Goal: Navigation & Orientation: Find specific page/section

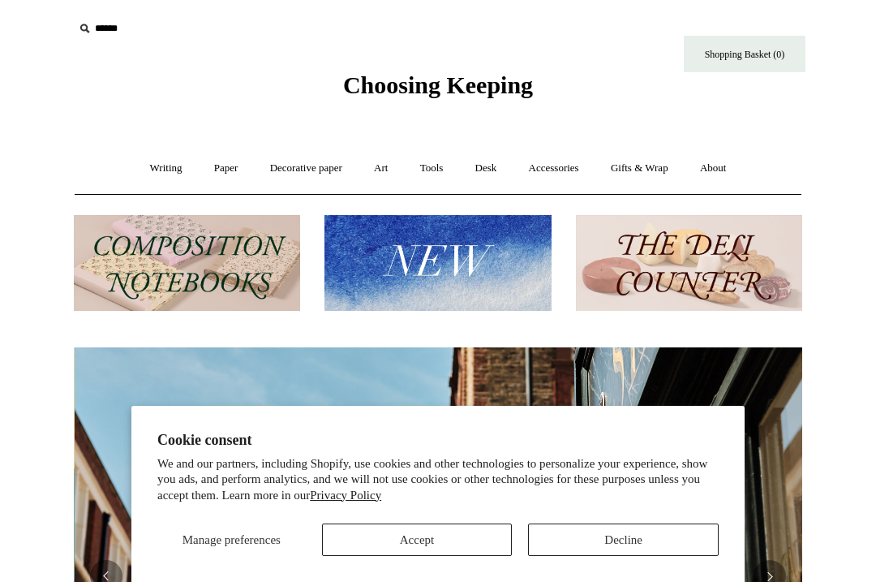
scroll to position [0, 729]
click at [221, 166] on link "Paper +" at bounding box center [227, 168] width 54 height 43
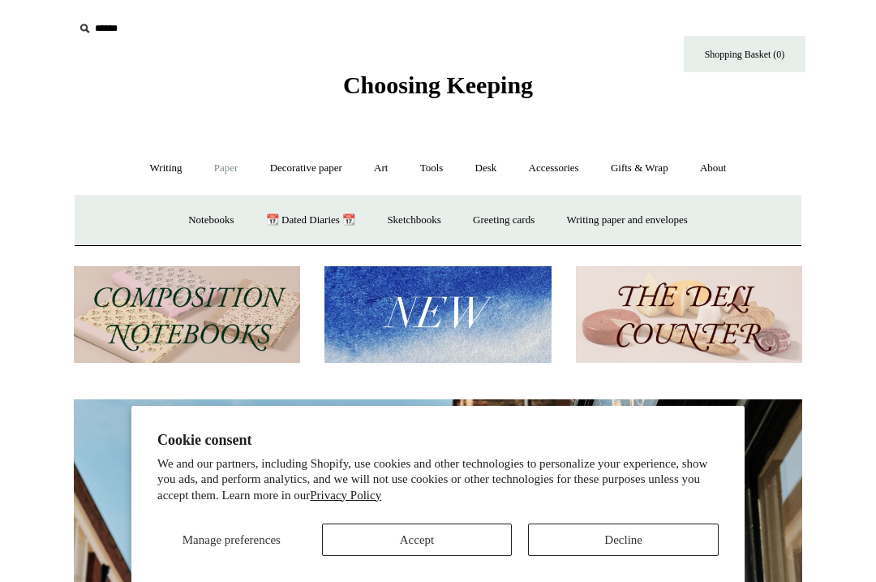
click at [430, 534] on button "Accept" at bounding box center [417, 539] width 191 height 32
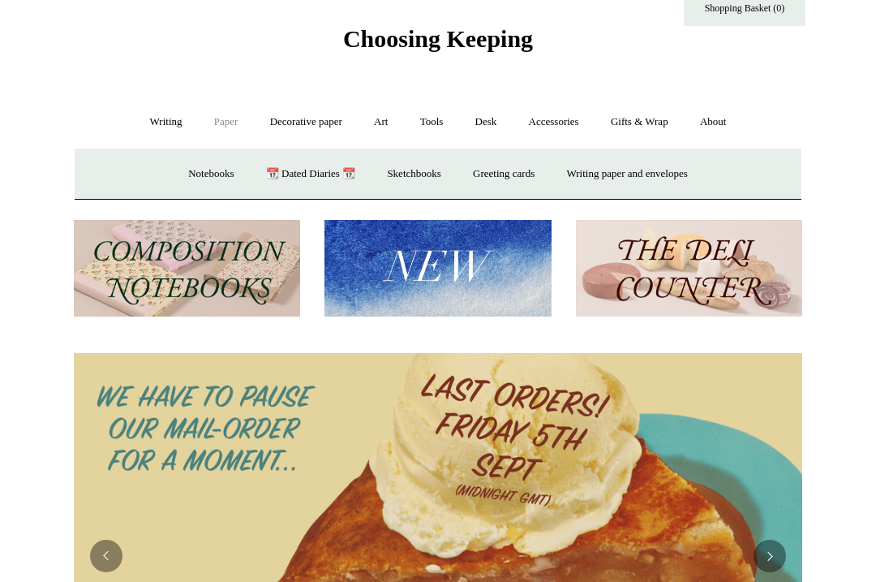
scroll to position [0, 0]
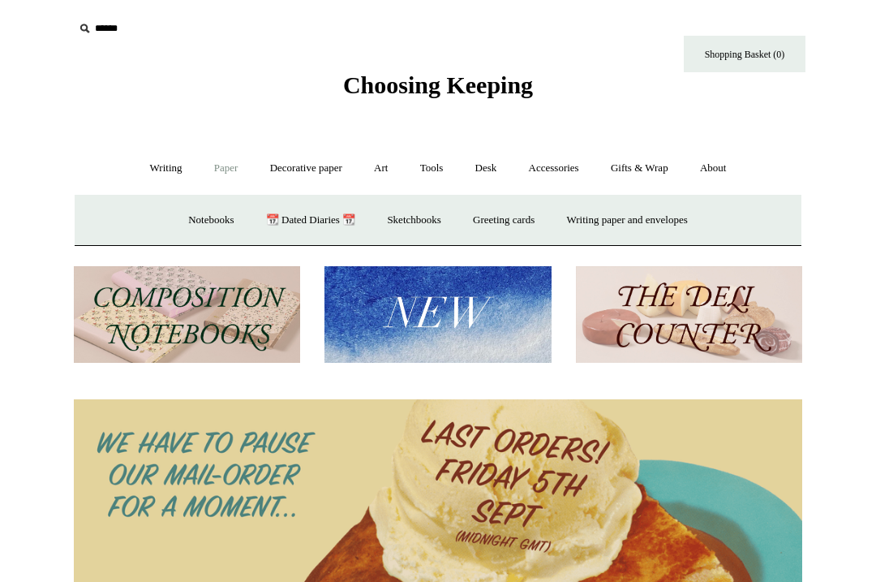
click at [199, 213] on link "Notebooks +" at bounding box center [211, 220] width 75 height 43
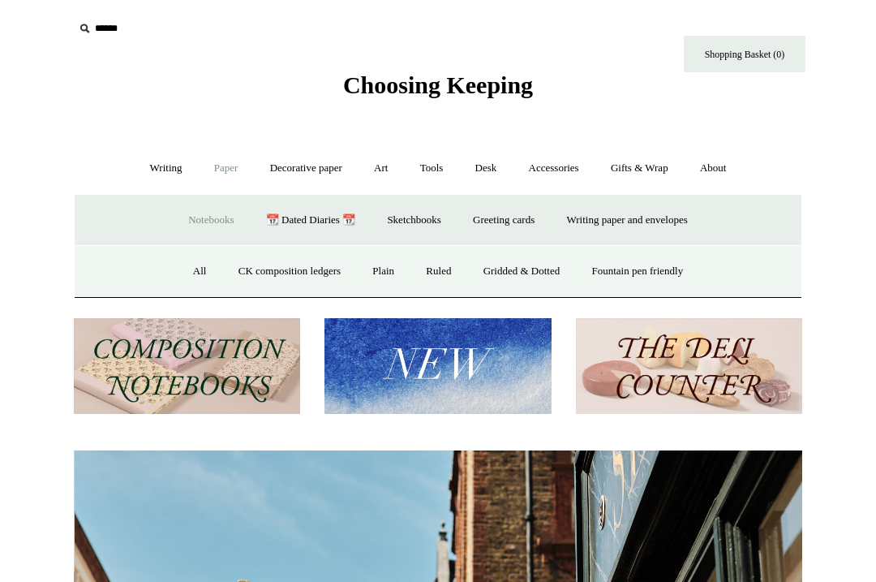
scroll to position [0, 729]
click at [527, 271] on link "Gridded & Dotted" at bounding box center [522, 271] width 106 height 43
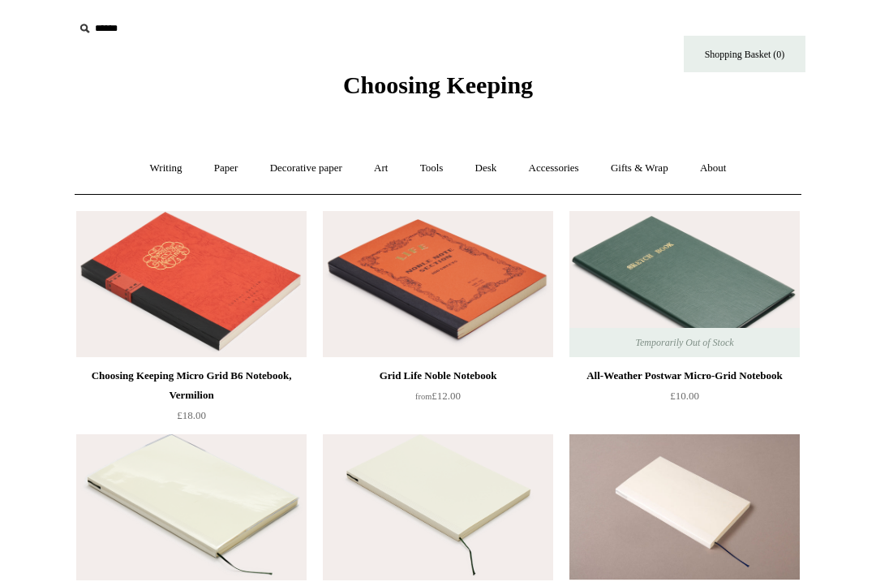
click at [157, 163] on link "Writing +" at bounding box center [167, 168] width 62 height 43
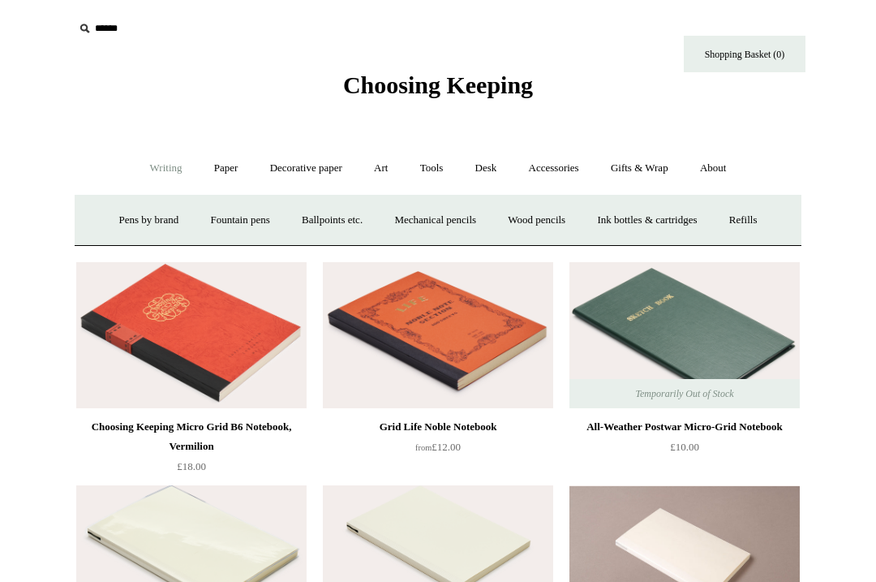
click at [232, 222] on link "Fountain pens +" at bounding box center [240, 220] width 88 height 43
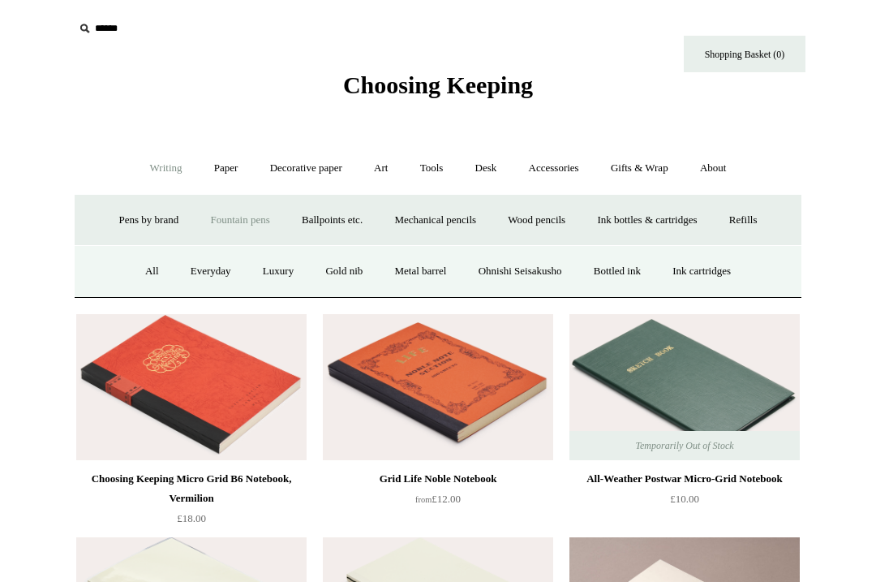
click at [197, 273] on link "Everyday" at bounding box center [211, 271] width 70 height 43
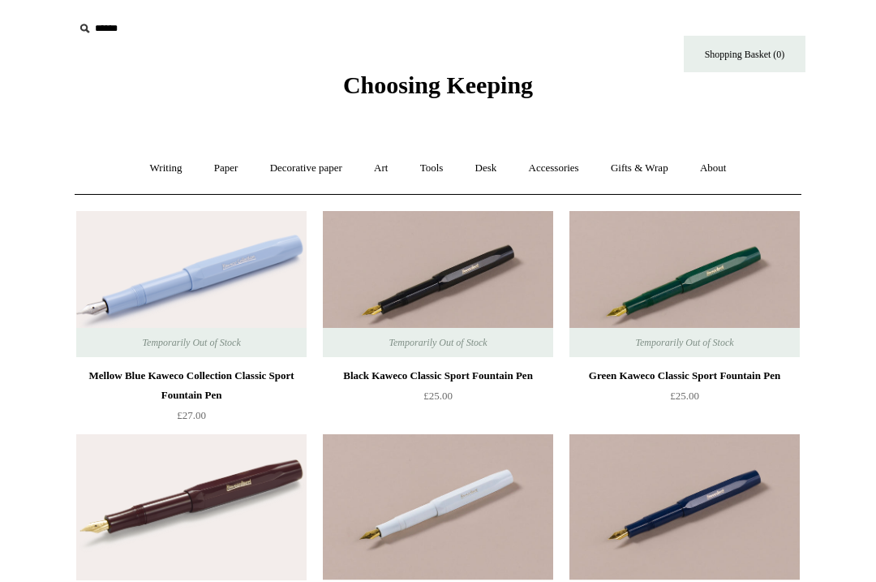
click at [214, 170] on link "Paper +" at bounding box center [227, 168] width 54 height 43
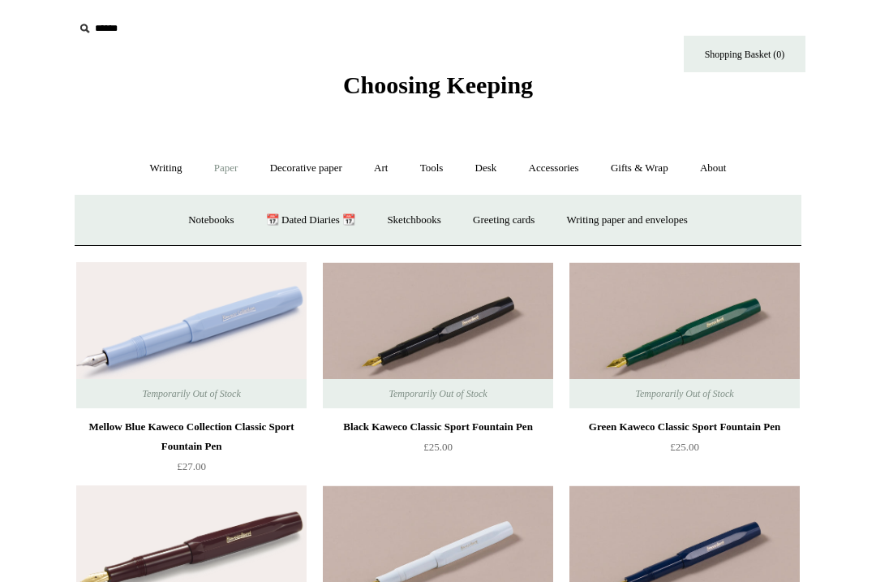
click at [193, 213] on link "Notebooks +" at bounding box center [211, 220] width 75 height 43
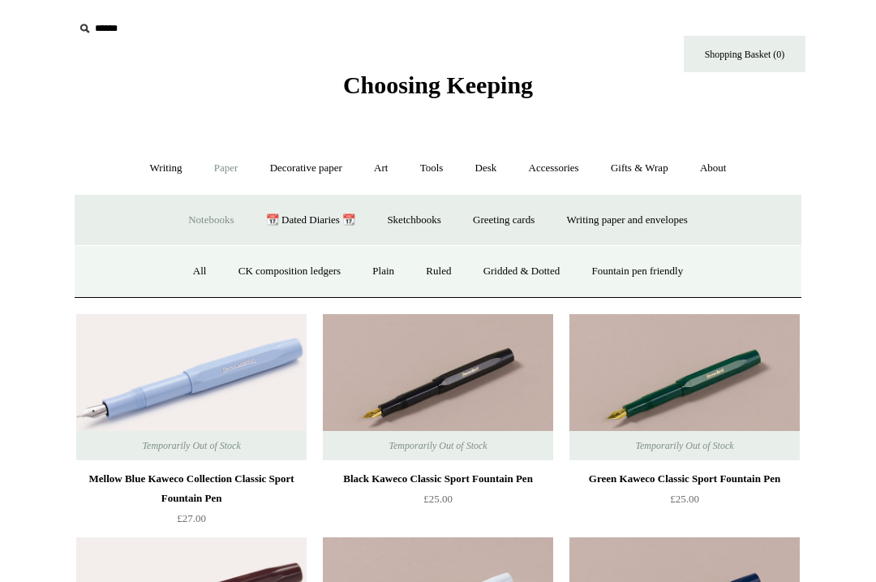
click at [669, 268] on link "Fountain pen friendly" at bounding box center [638, 271] width 121 height 43
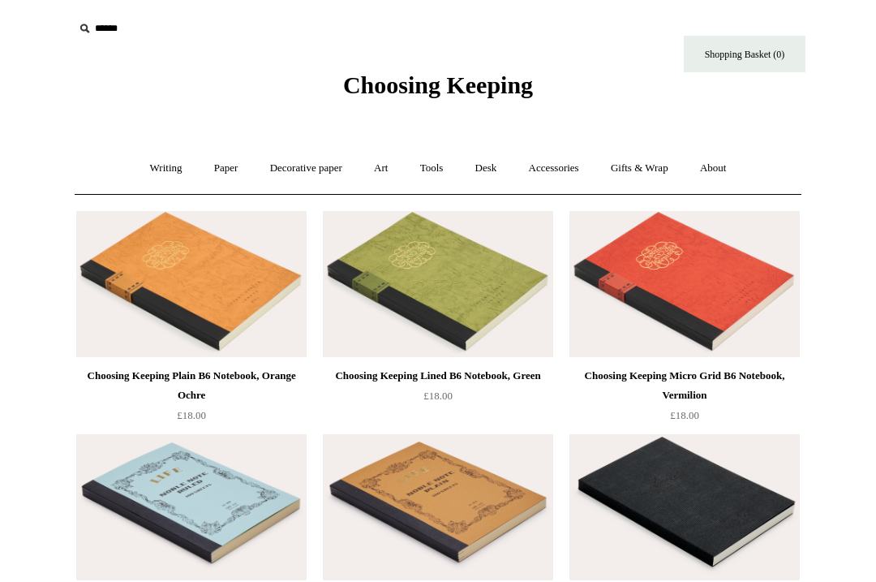
click at [213, 166] on link "Paper +" at bounding box center [227, 168] width 54 height 43
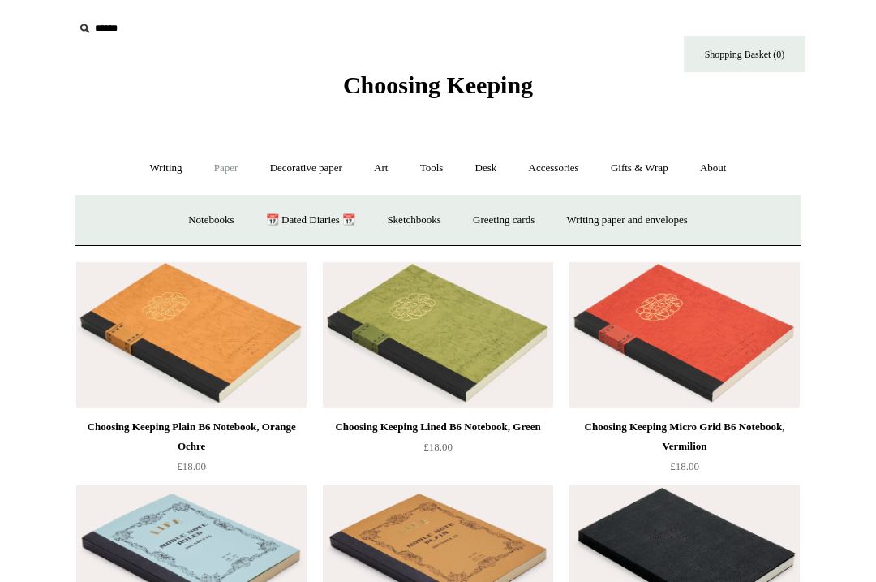
click at [600, 223] on link "Writing paper and envelopes +" at bounding box center [628, 220] width 150 height 43
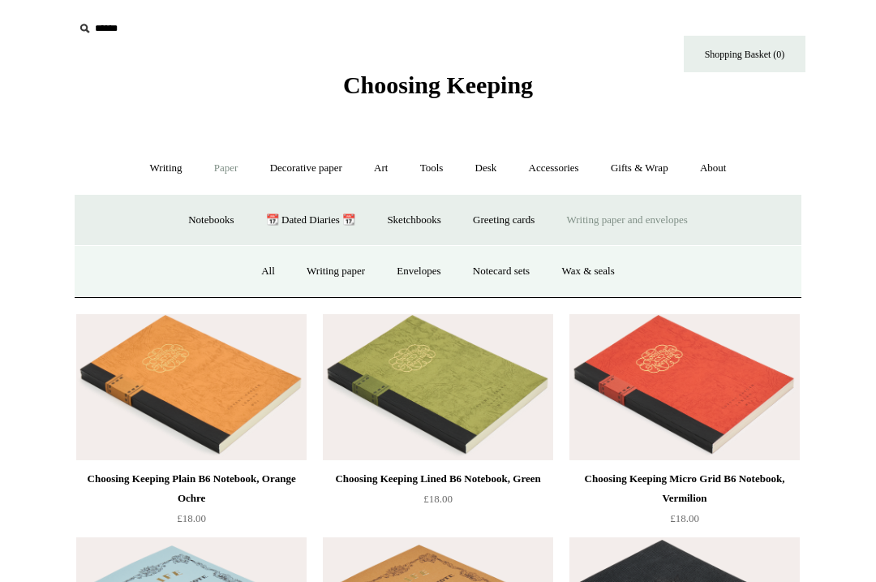
click at [321, 277] on link "Writing paper" at bounding box center [336, 271] width 88 height 43
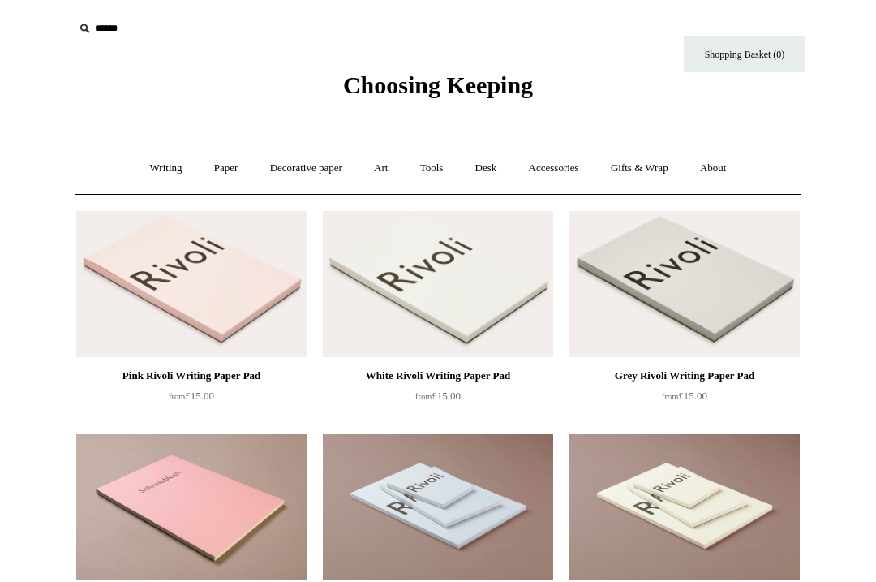
click at [393, 163] on link "Art +" at bounding box center [380, 168] width 43 height 43
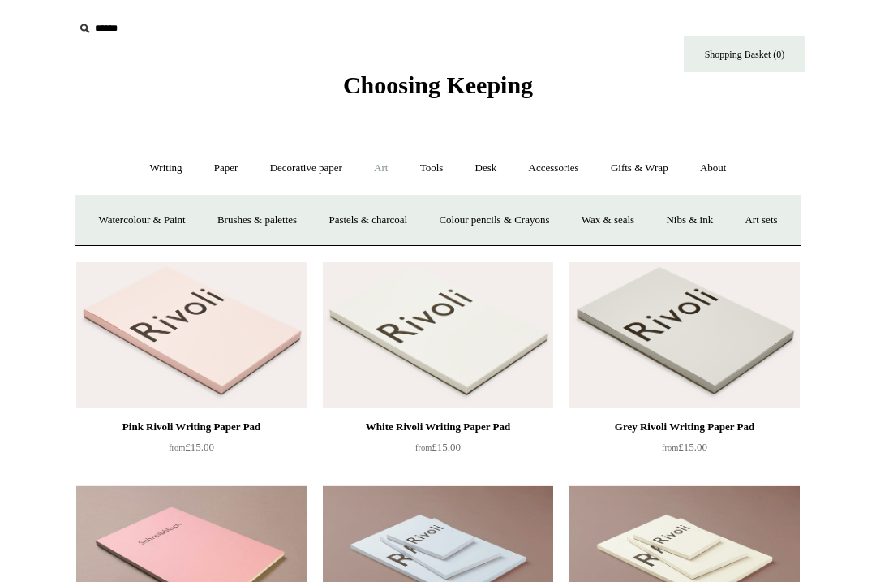
click at [436, 176] on link "Tools +" at bounding box center [432, 168] width 53 height 43
click at [699, 213] on link "Tape +" at bounding box center [674, 220] width 49 height 43
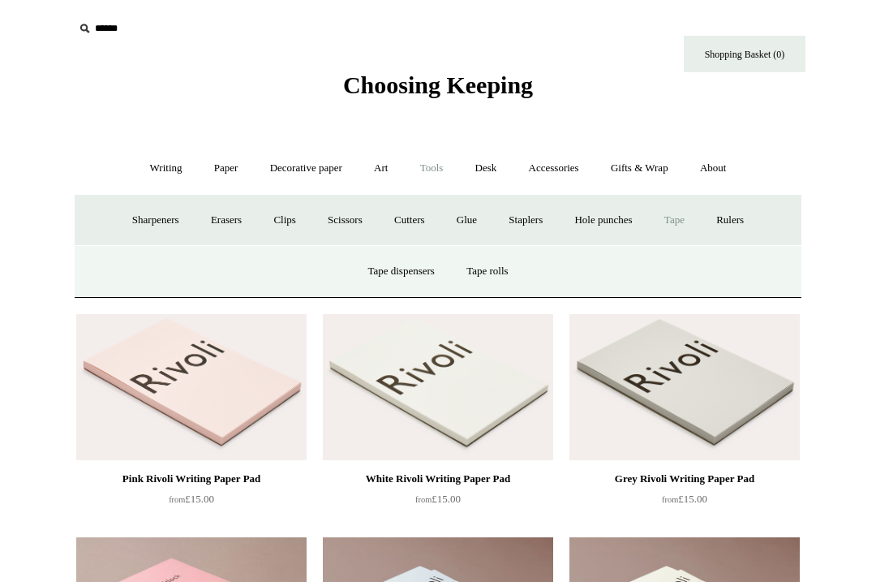
click at [506, 264] on link "Tape rolls" at bounding box center [487, 271] width 71 height 43
